Goal: Task Accomplishment & Management: Manage account settings

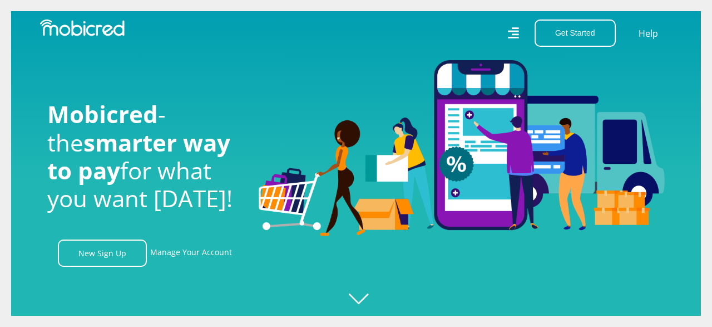
scroll to position [0, 793]
click at [195, 252] on link "Manage Your Account" at bounding box center [191, 252] width 82 height 27
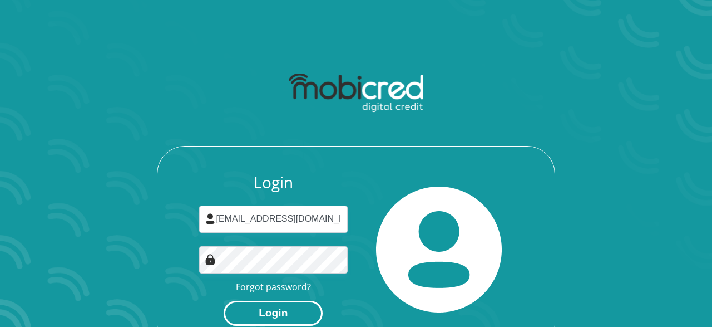
click at [281, 313] on button "Login" at bounding box center [273, 313] width 99 height 25
